Goal: Find specific page/section: Find specific page/section

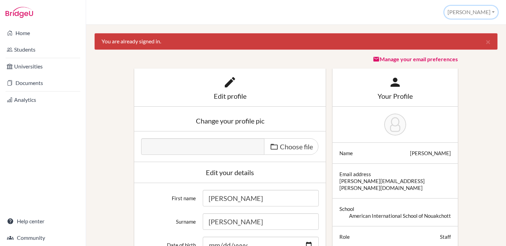
click at [492, 12] on button "[PERSON_NAME]" at bounding box center [471, 12] width 53 height 13
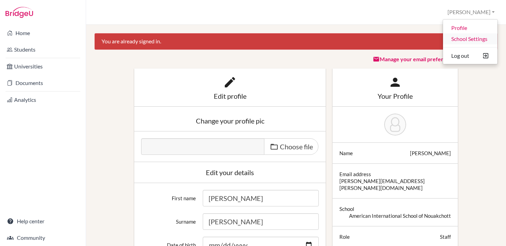
click at [468, 39] on link "School Settings" at bounding box center [470, 38] width 54 height 11
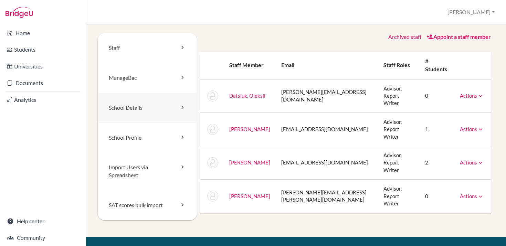
click at [181, 105] on icon at bounding box center [182, 107] width 7 height 7
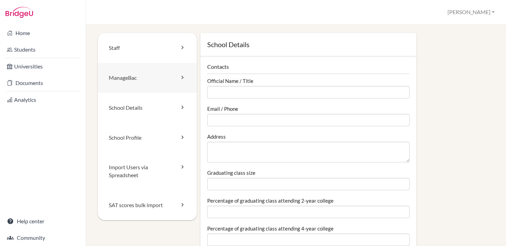
click at [181, 75] on icon at bounding box center [182, 77] width 7 height 7
